Goal: Task Accomplishment & Management: Use online tool/utility

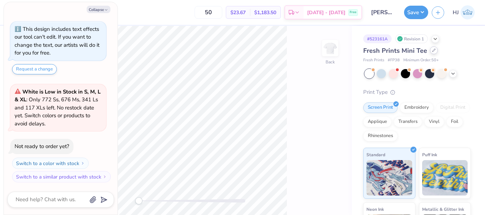
click at [432, 51] on icon at bounding box center [434, 51] width 4 height 4
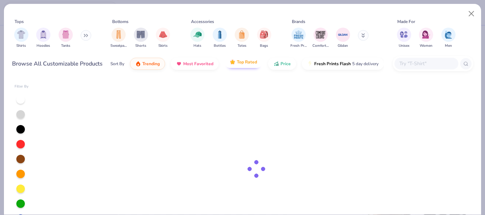
type textarea "x"
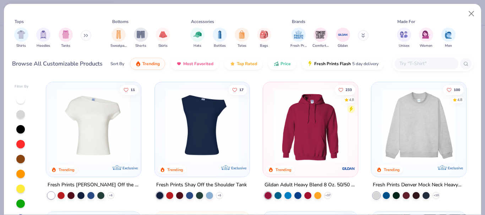
click at [411, 63] on input "text" at bounding box center [425, 64] width 55 height 8
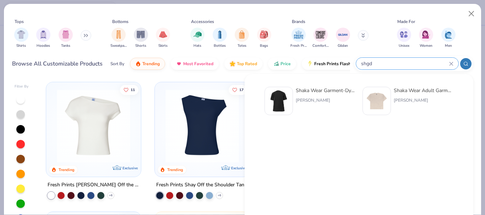
type input "shgd"
click at [326, 92] on div "Shaka Wear Garment-Dyed Crewneck T-Shirt" at bounding box center [326, 90] width 60 height 7
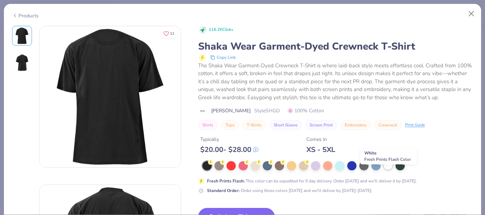
click at [390, 170] on div at bounding box center [387, 165] width 9 height 9
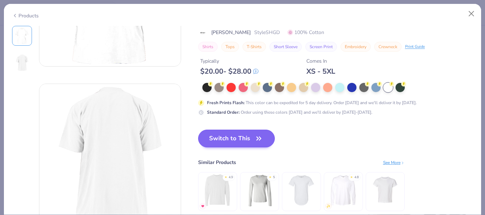
scroll to position [106, 0]
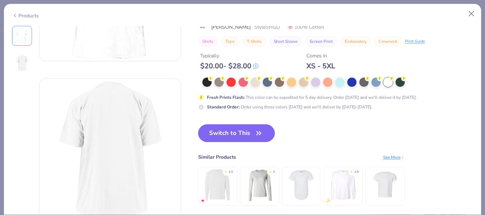
click at [239, 133] on button "Switch to This" at bounding box center [236, 134] width 77 height 18
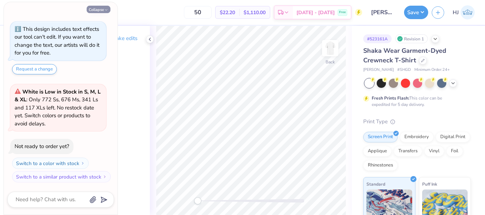
click at [100, 9] on button "Collapse" at bounding box center [99, 9] width 24 height 7
type textarea "x"
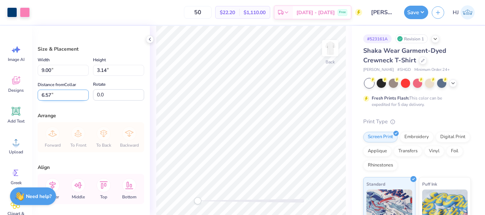
click at [61, 93] on input "6.57" at bounding box center [63, 95] width 51 height 11
type input "3.00"
click at [62, 71] on input "9.00" at bounding box center [63, 70] width 51 height 11
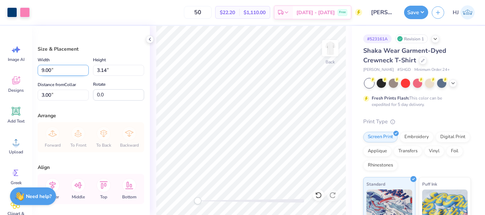
click at [62, 71] on input "9.00" at bounding box center [63, 70] width 51 height 11
type input "12.00"
type input "4.19"
type input "2.48"
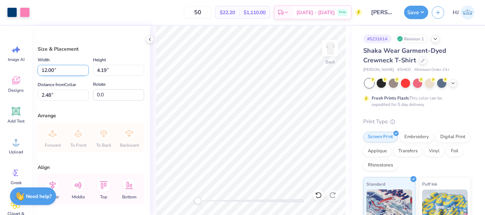
click at [56, 65] on input "12.00" at bounding box center [63, 70] width 51 height 11
type input "11.00"
type input "3.84"
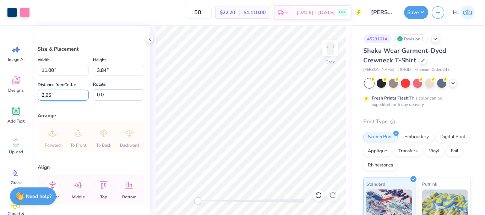
click at [53, 96] on input "2.65" at bounding box center [63, 95] width 51 height 11
type input "3.00"
click at [75, 70] on input "11.00" at bounding box center [63, 70] width 51 height 11
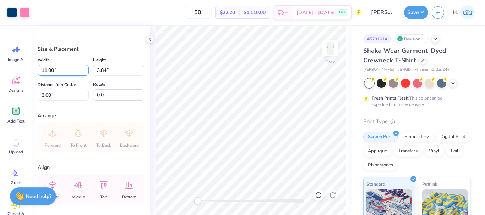
click at [75, 70] on input "11.00" at bounding box center [63, 70] width 51 height 11
type input "9.00"
type input "3.14"
click at [73, 92] on input "3.35" at bounding box center [63, 95] width 51 height 11
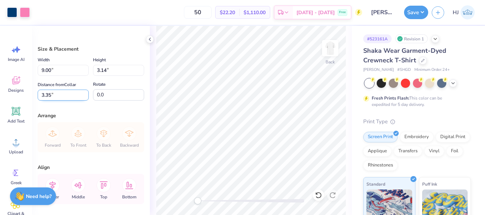
click at [73, 92] on input "3.35" at bounding box center [63, 95] width 51 height 11
type input "3.00"
click at [417, 11] on button "Save" at bounding box center [416, 11] width 24 height 13
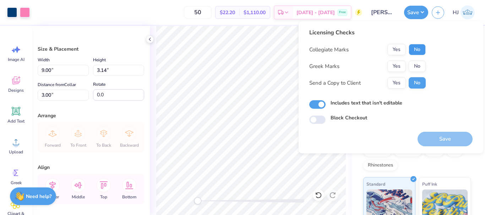
click at [415, 49] on button "No" at bounding box center [416, 49] width 17 height 11
click at [415, 62] on button "No" at bounding box center [416, 66] width 17 height 11
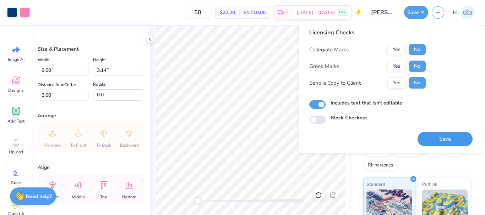
click at [445, 139] on button "Save" at bounding box center [444, 139] width 55 height 15
